Goal: Use online tool/utility: Utilize a website feature to perform a specific function

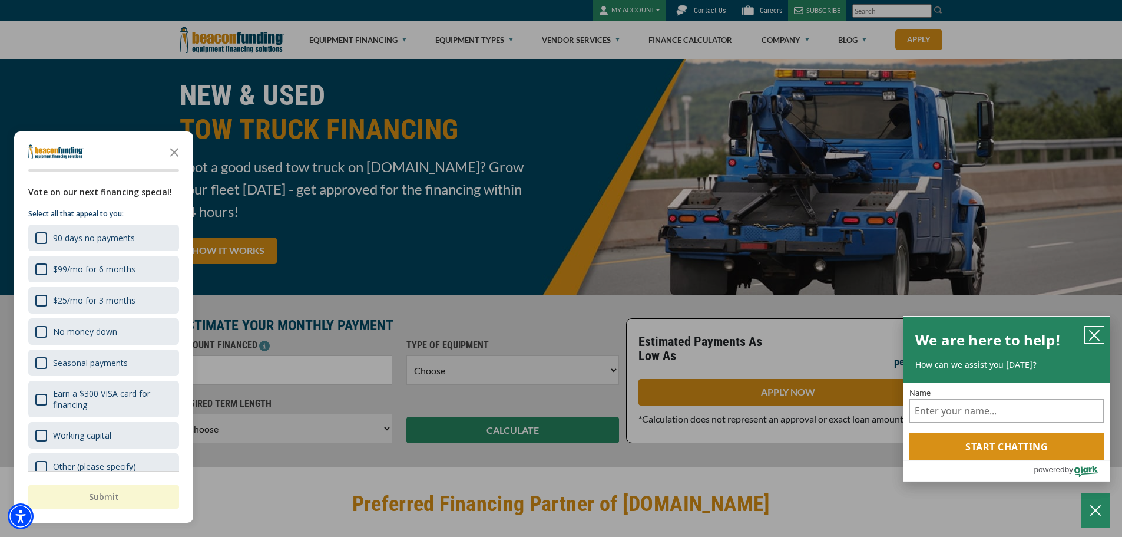
click at [1093, 331] on icon "close chatbox" at bounding box center [1094, 335] width 12 height 12
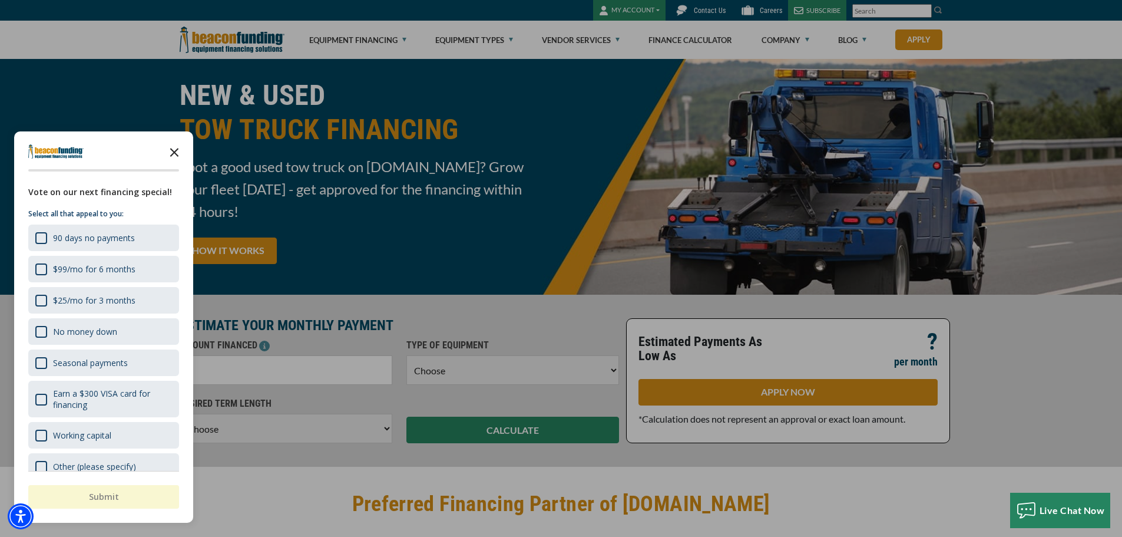
click at [173, 155] on icon "Close the survey" at bounding box center [175, 152] width 24 height 24
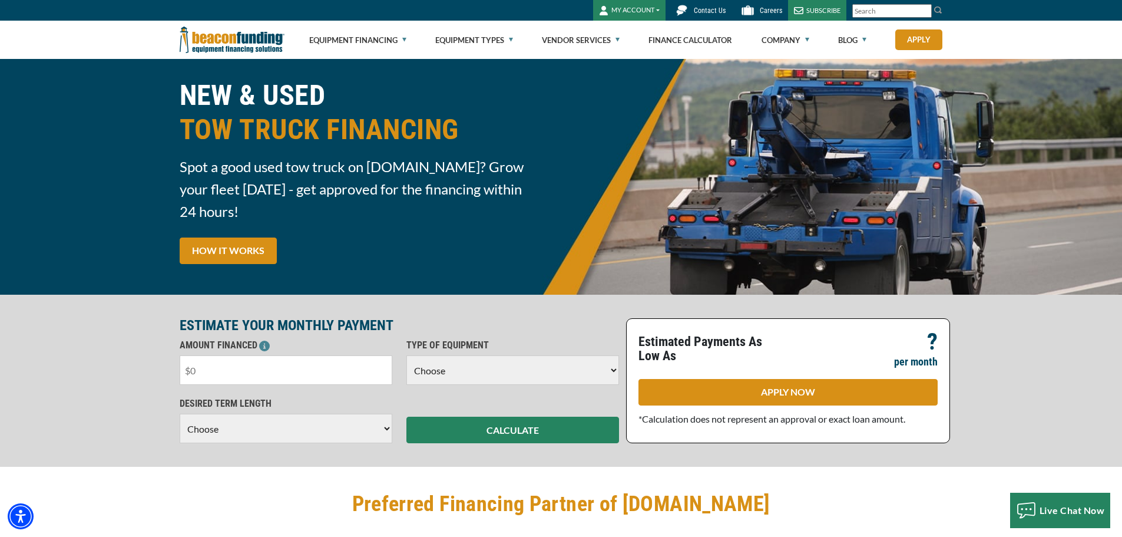
click at [338, 372] on input "text" at bounding box center [286, 369] width 213 height 29
type input "$120,000"
click at [459, 365] on select "Choose Backhoe Boom/Bucket Truck Chipper Commercial Mower Crane DTG/DTF Printin…" at bounding box center [512, 369] width 213 height 29
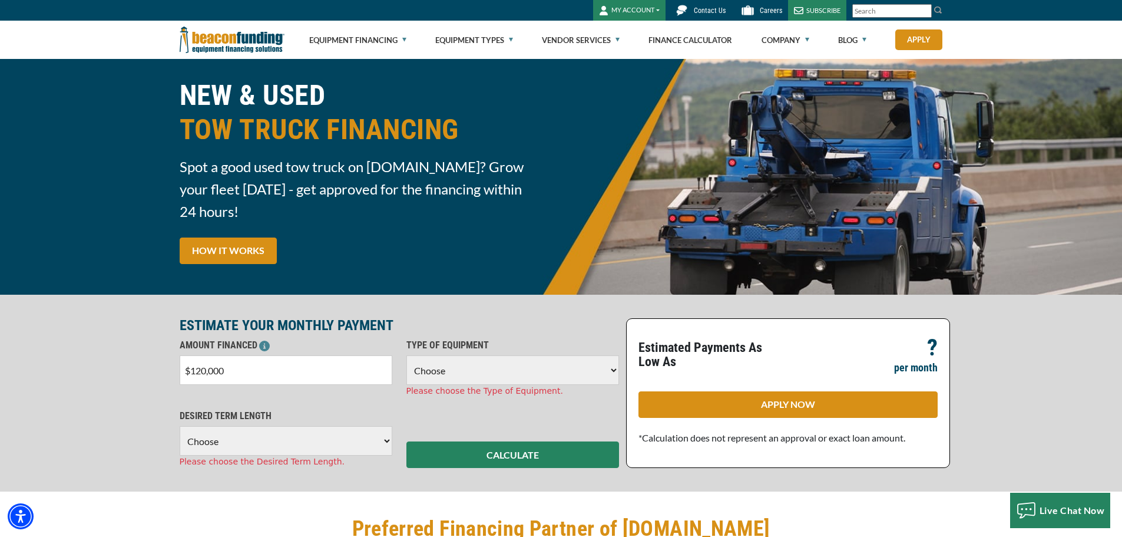
select select "5"
click at [406, 355] on select "Choose Backhoe Boom/Bucket Truck Chipper Commercial Mower Crane DTG/DTF Printin…" at bounding box center [512, 369] width 213 height 29
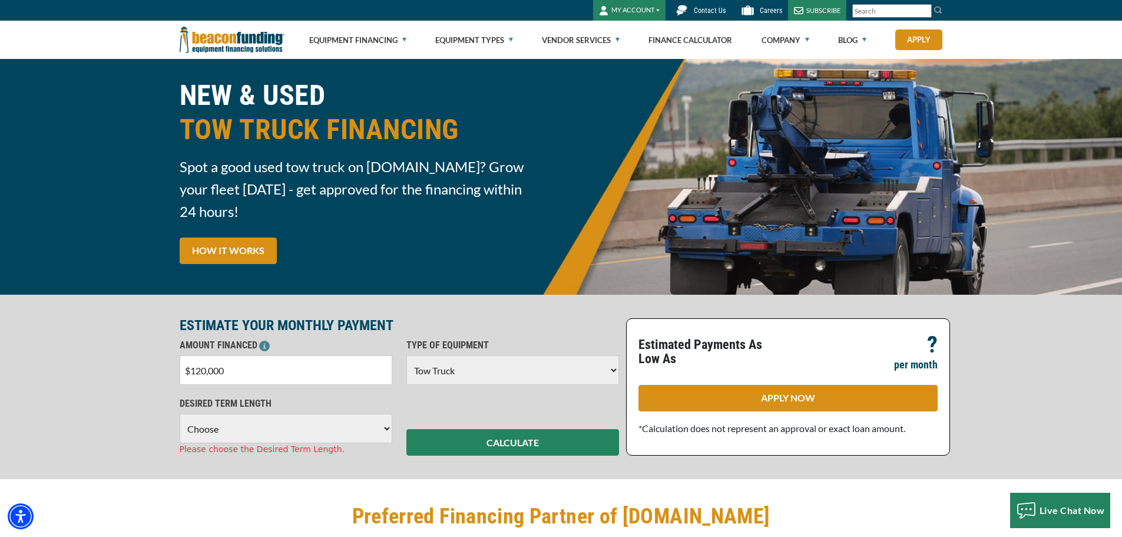
click at [317, 435] on select "Choose 36 Months 48 Months 60 Months 72 Months" at bounding box center [286, 427] width 213 height 29
select select "36"
click at [180, 413] on select "Choose 36 Months 48 Months 60 Months 72 Months" at bounding box center [286, 427] width 213 height 29
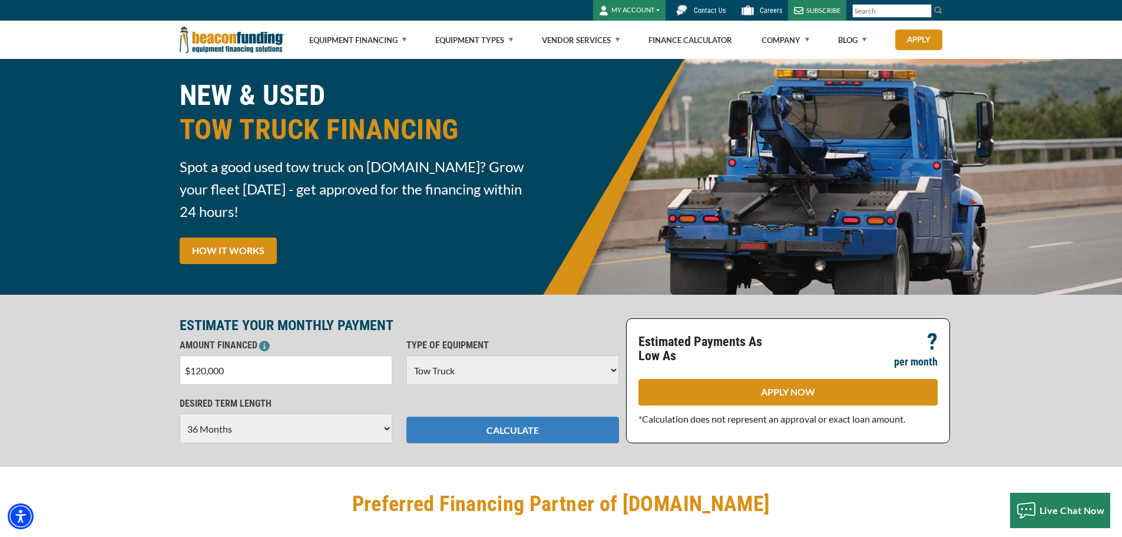
click at [480, 420] on button "CALCULATE" at bounding box center [512, 429] width 213 height 27
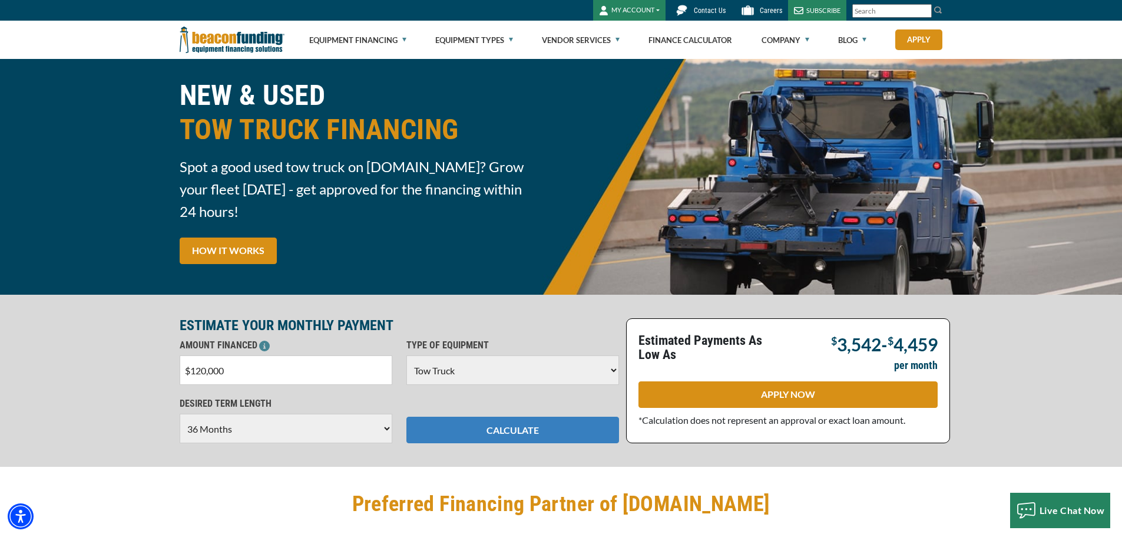
click at [406, 416] on button "CALCULATE" at bounding box center [512, 429] width 213 height 27
